Goal: Task Accomplishment & Management: Use online tool/utility

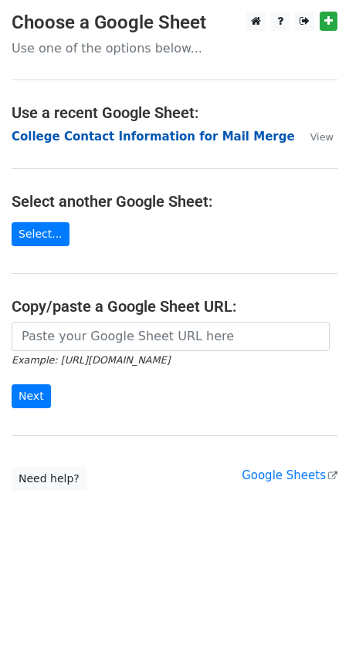
click at [137, 135] on strong "College Contact Information for Mail Merge" at bounding box center [153, 137] width 283 height 14
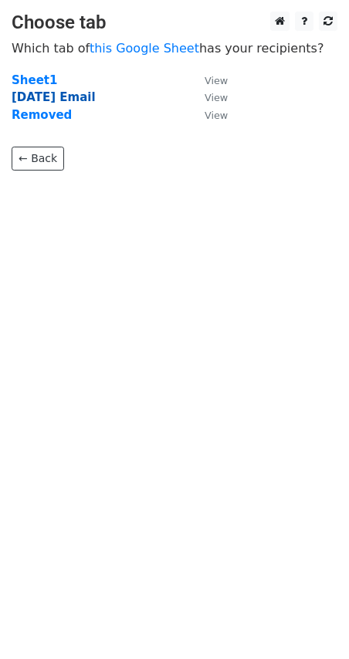
click at [60, 99] on strong "[DATE] Email" at bounding box center [54, 97] width 84 height 14
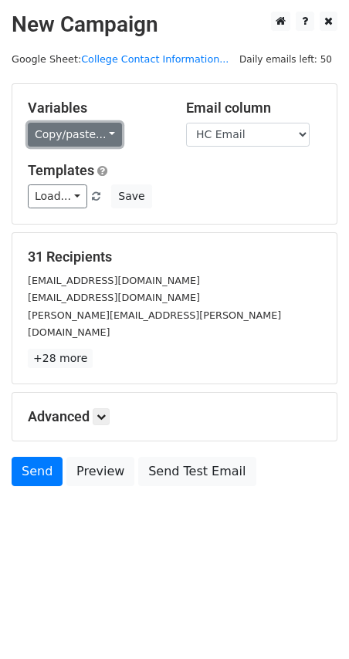
click at [103, 131] on link "Copy/paste..." at bounding box center [75, 135] width 94 height 24
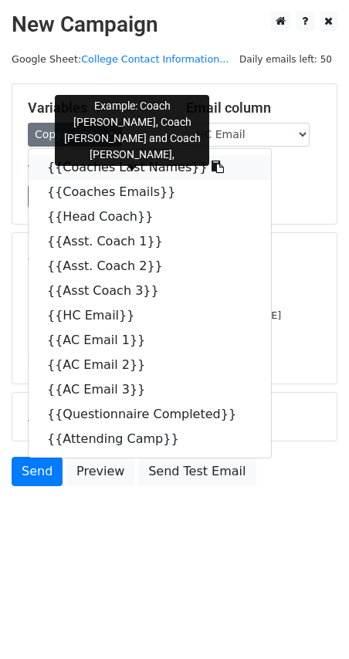
click at [104, 167] on link "{{Coaches Last Names}}" at bounding box center [150, 167] width 242 height 25
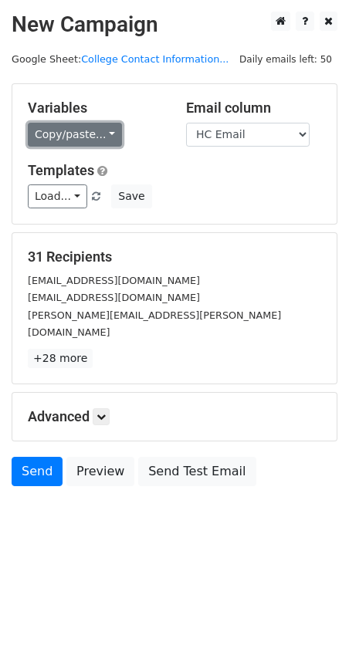
click at [84, 134] on link "Copy/paste..." at bounding box center [75, 135] width 94 height 24
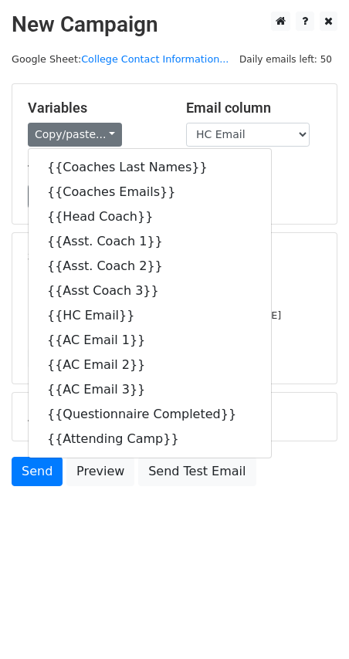
click at [110, 510] on body "New Campaign Daily emails left: 50 Google Sheet: College Contact Information...…" at bounding box center [174, 284] width 349 height 544
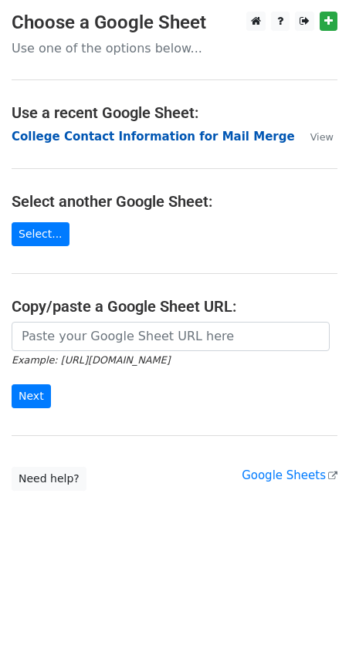
click at [85, 136] on strong "College Contact Information for Mail Merge" at bounding box center [153, 137] width 283 height 14
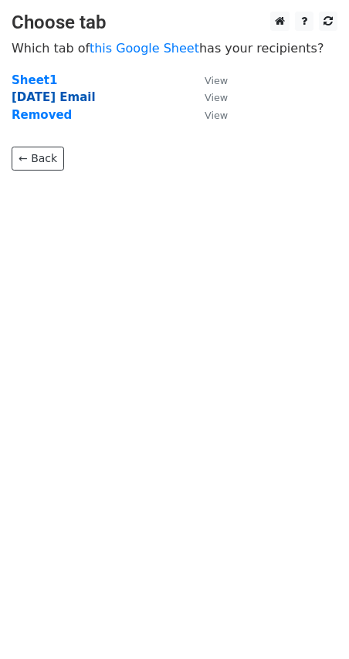
click at [67, 101] on strong "Sept. 1 Email" at bounding box center [54, 97] width 84 height 14
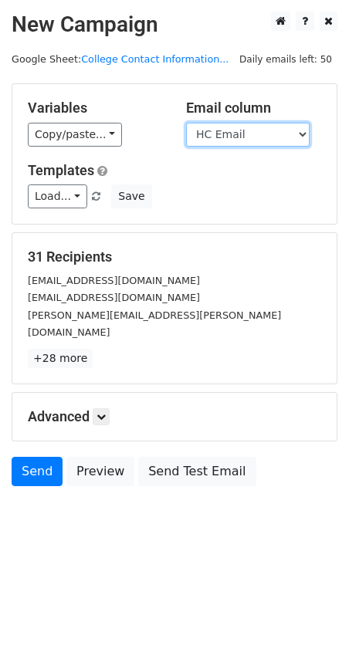
click at [300, 134] on select "College Name Coaches Last Names Coaches Emails Head Coach Asst. Coach 1 Asst. C…" at bounding box center [247, 135] width 123 height 24
select select "Coaches Emails"
click at [186, 123] on select "College Name Coaches Last Names Coaches Emails Head Coach Asst. Coach 1 Asst. C…" at bounding box center [247, 135] width 123 height 24
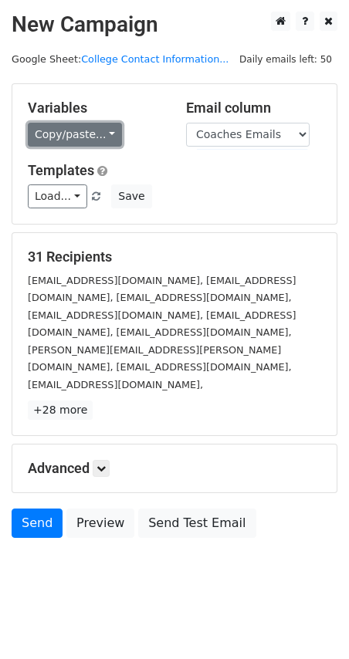
click at [107, 138] on link "Copy/paste..." at bounding box center [75, 135] width 94 height 24
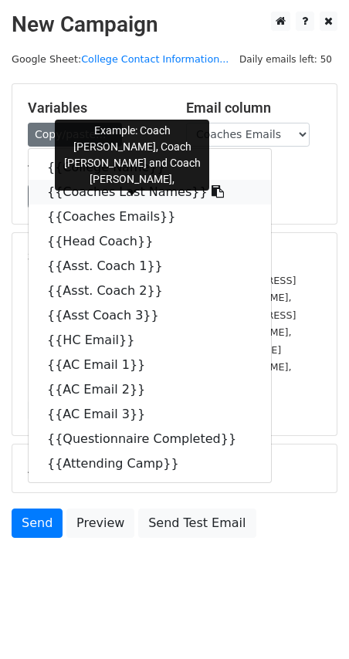
click at [113, 190] on link "{{Coaches Last Names}}" at bounding box center [150, 192] width 242 height 25
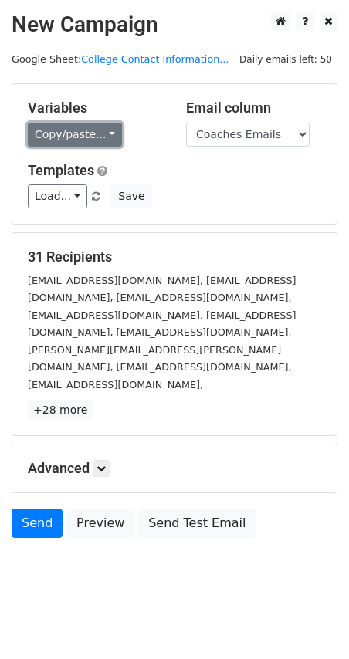
click at [98, 133] on link "Copy/paste..." at bounding box center [75, 135] width 94 height 24
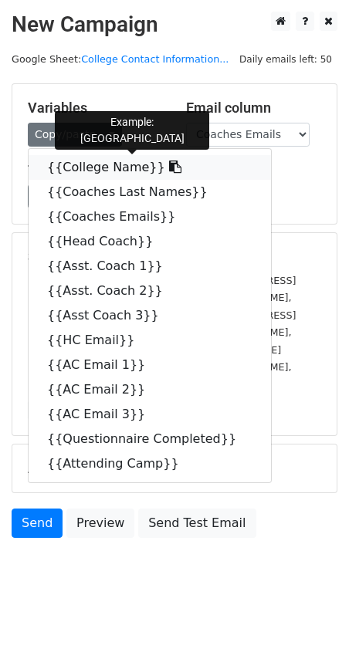
click at [105, 167] on link "{{College Name}}" at bounding box center [150, 167] width 242 height 25
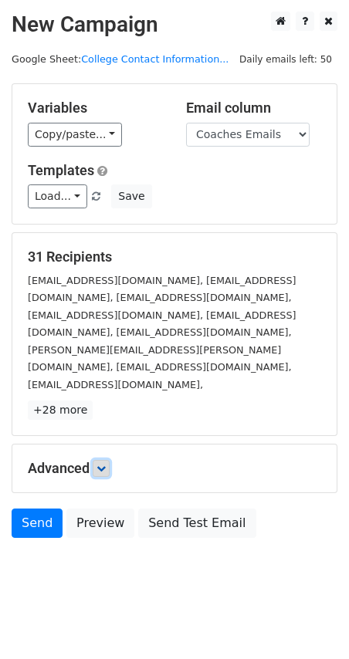
click at [105, 463] on icon at bounding box center [100, 467] width 9 height 9
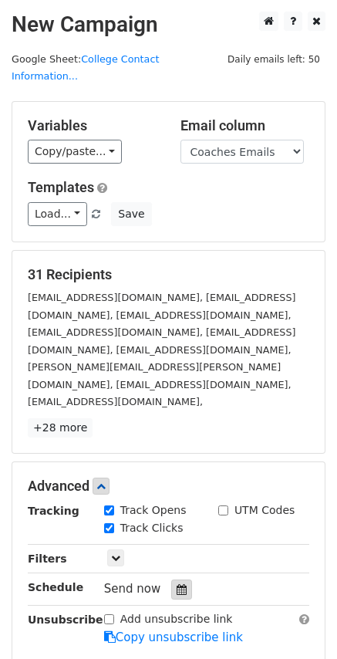
click at [177, 584] on icon at bounding box center [182, 589] width 10 height 11
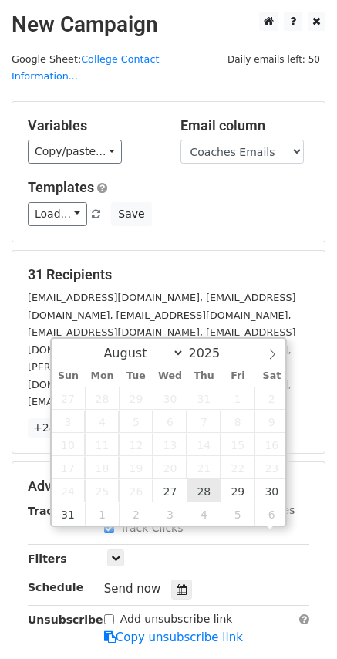
scroll to position [1, 0]
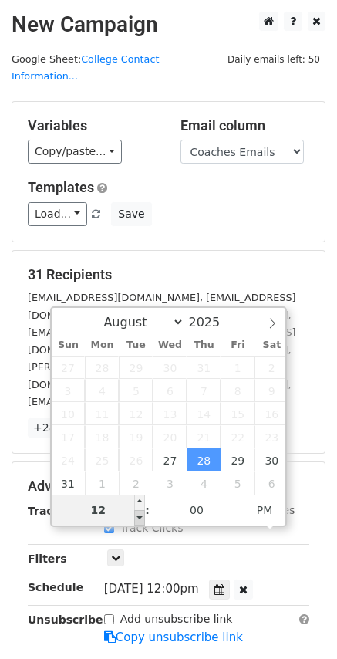
type input "2025-08-28 11:00"
type input "11"
click at [141, 521] on span at bounding box center [139, 517] width 11 height 15
type input "2025-08-28 10:00"
type input "10"
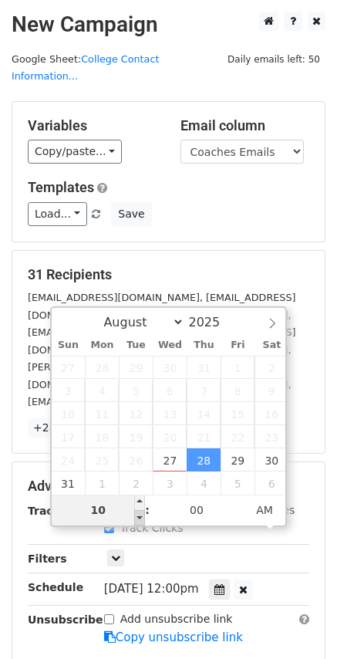
click at [141, 521] on span at bounding box center [139, 517] width 11 height 15
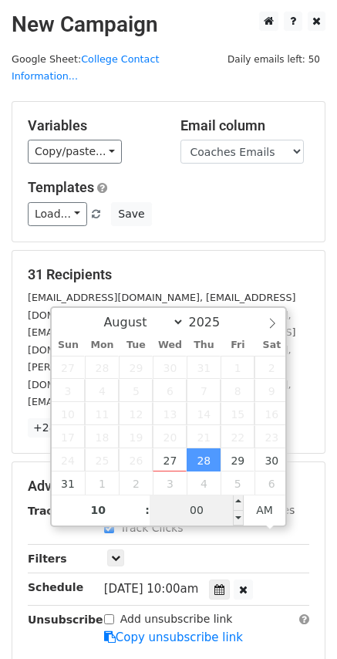
click at [201, 520] on input "00" at bounding box center [197, 509] width 94 height 31
type input "2025-08-28 09:55"
type input "09"
type input "55"
click at [241, 519] on span at bounding box center [238, 517] width 11 height 15
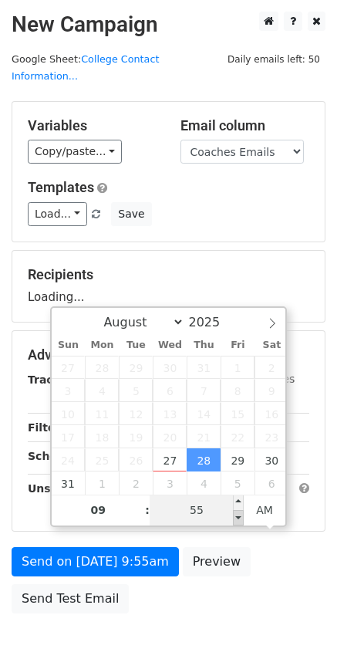
type input "2025-08-28 09:50"
type input "50"
click at [241, 519] on span at bounding box center [238, 517] width 11 height 15
type input "2025-08-28 09:45"
type input "45"
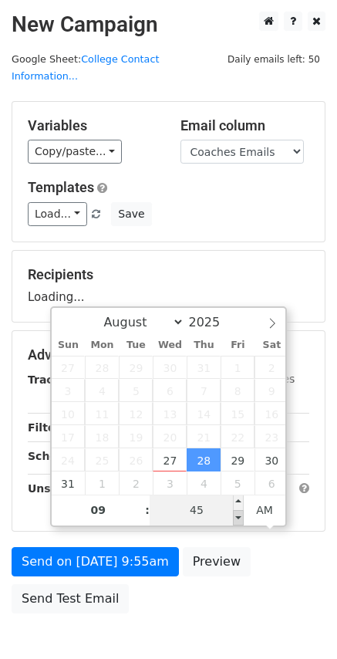
click at [241, 519] on span at bounding box center [238, 517] width 11 height 15
type input "2025-08-28 09:40"
type input "40"
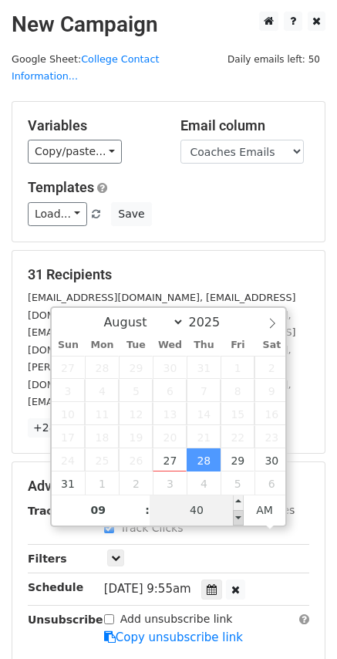
click at [241, 520] on span at bounding box center [238, 517] width 11 height 15
type input "2025-08-28 09:35"
type input "35"
click at [241, 520] on span at bounding box center [238, 517] width 11 height 15
type input "2025-08-28 09:30"
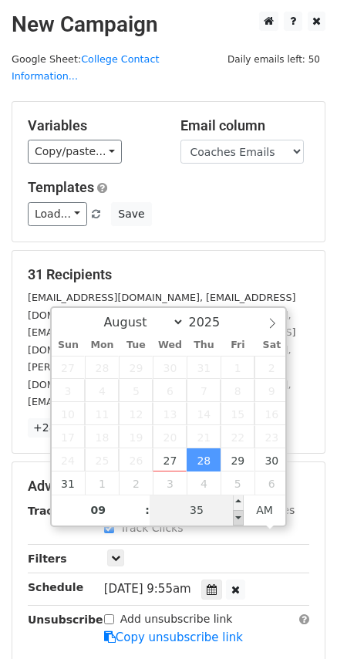
type input "30"
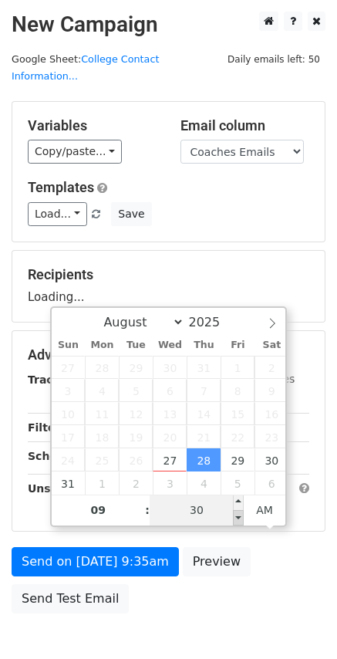
click at [241, 520] on span at bounding box center [238, 517] width 11 height 15
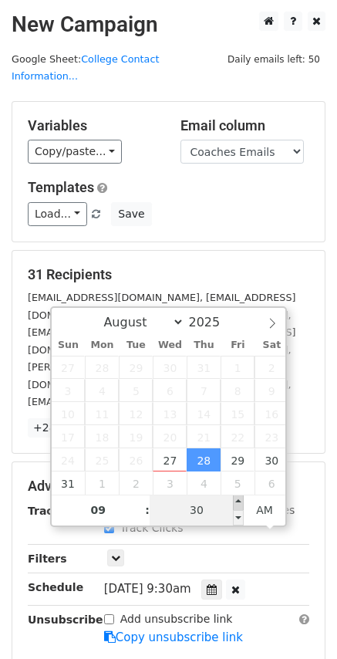
type input "2025-08-28 09:35"
type input "35"
click at [237, 502] on span at bounding box center [238, 501] width 11 height 15
type input "2025-08-28 09:40"
type input "40"
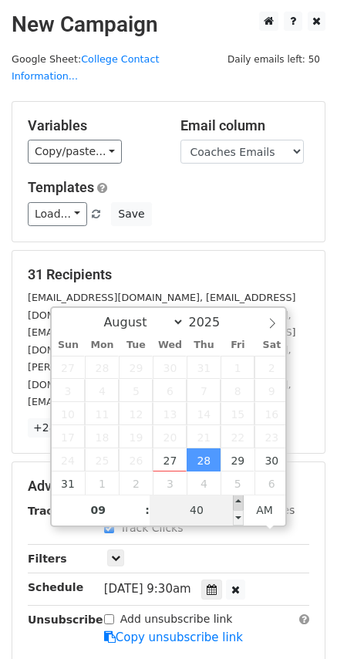
click at [237, 502] on span at bounding box center [238, 501] width 11 height 15
type input "2025-08-28 09:45"
type input "45"
click at [237, 502] on span at bounding box center [238, 501] width 11 height 15
type input "2025-08-28 09:50"
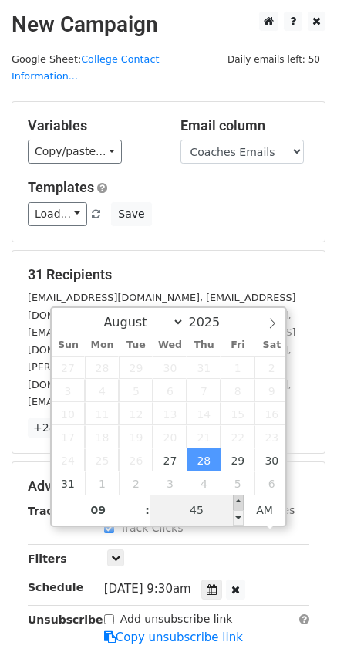
type input "50"
click at [237, 502] on span at bounding box center [238, 501] width 11 height 15
type input "2025-08-28 09:55"
type input "55"
click at [237, 502] on span at bounding box center [238, 501] width 11 height 15
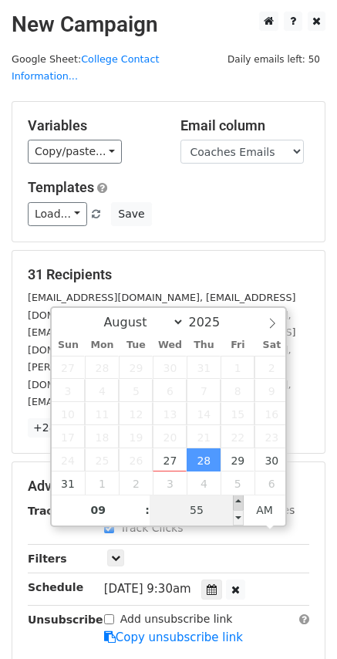
type input "2025-08-28 10:00"
type input "10"
type input "00"
click at [237, 502] on span at bounding box center [238, 501] width 11 height 15
type input "2025-08-28 10:05"
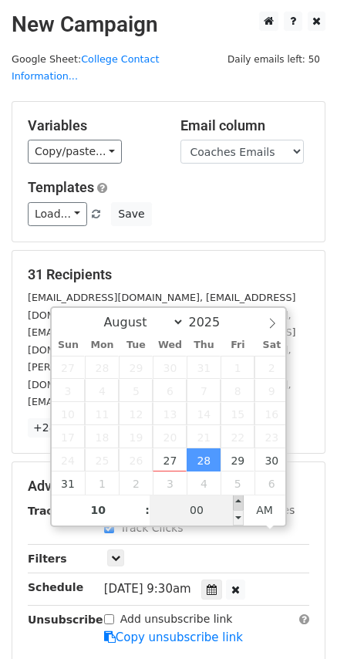
type input "05"
click at [237, 502] on span at bounding box center [238, 501] width 11 height 15
type input "2025-08-28 10:10"
type input "10"
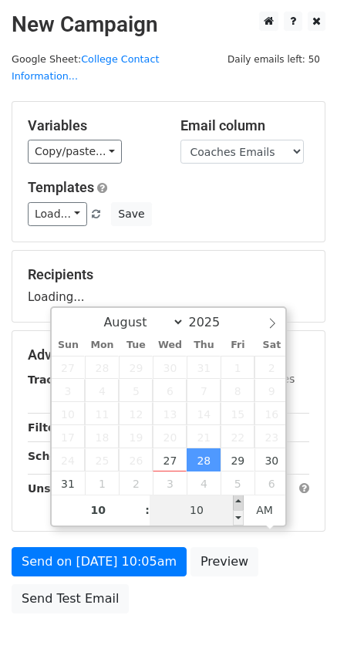
click at [237, 502] on span at bounding box center [238, 501] width 11 height 15
type input "2025-08-28 10:15"
type input "15"
click at [237, 502] on span at bounding box center [238, 501] width 11 height 15
type input "2025-08-28 10:20"
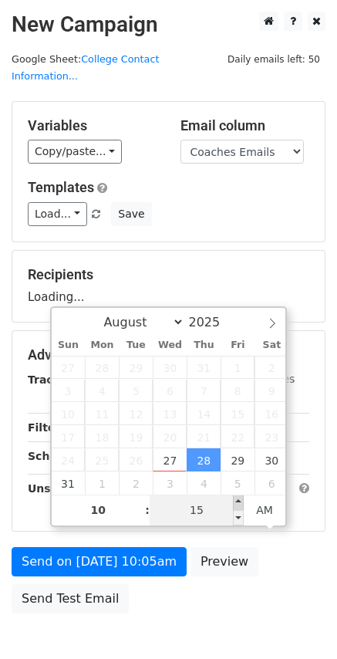
type input "20"
click at [237, 502] on span at bounding box center [238, 501] width 11 height 15
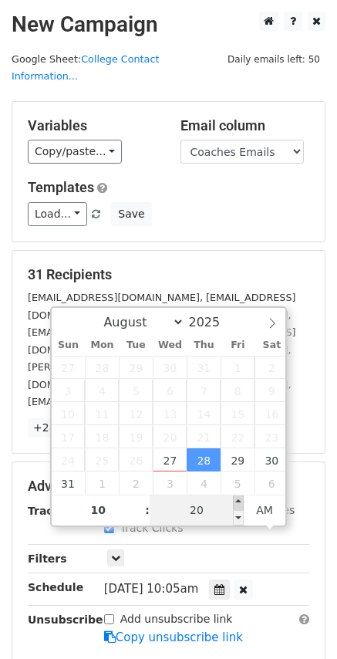
type input "2025-08-28 10:25"
type input "25"
click at [237, 502] on span at bounding box center [238, 501] width 11 height 15
type input "2025-08-28 10:30"
type input "30"
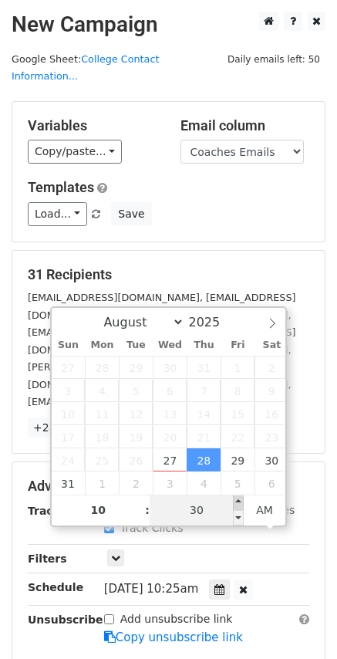
click at [237, 502] on span at bounding box center [238, 501] width 11 height 15
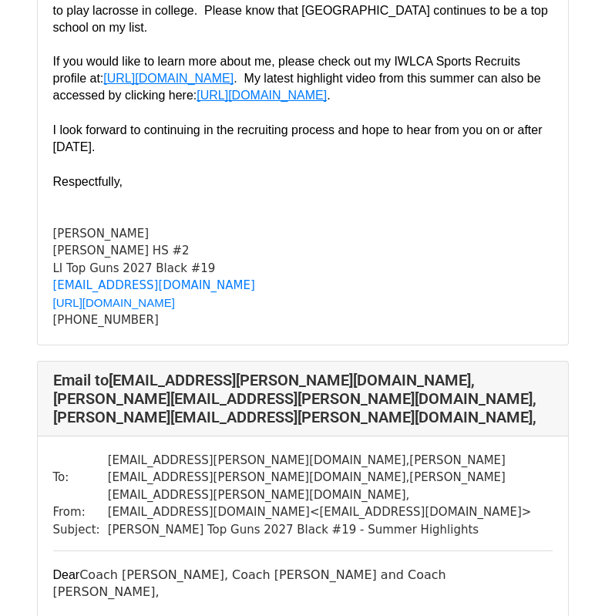
scroll to position [12725, 0]
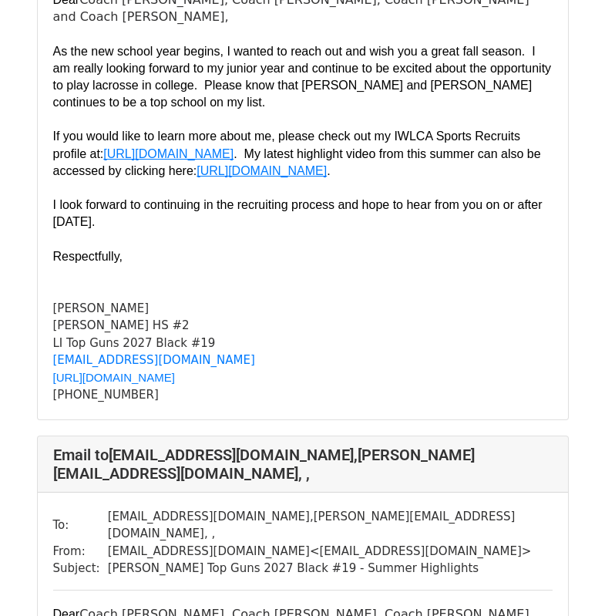
scroll to position [18200, 0]
